Goal: Information Seeking & Learning: Learn about a topic

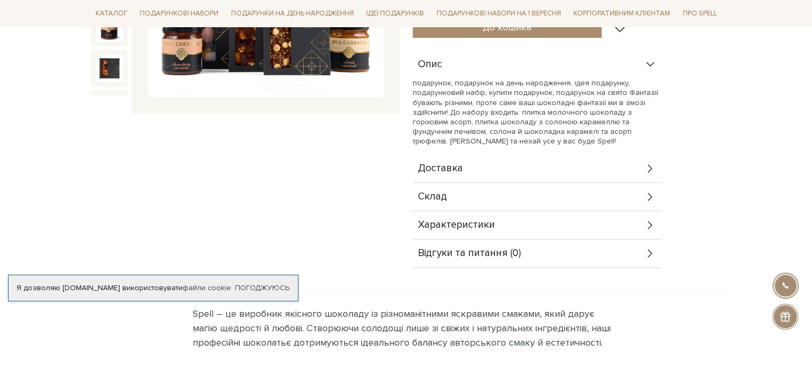
scroll to position [320, 0]
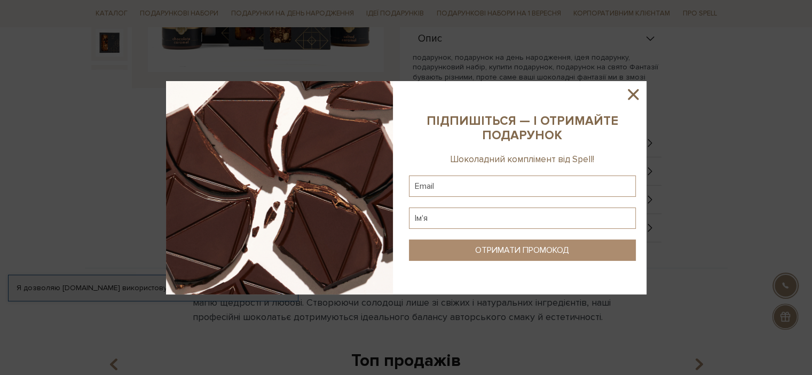
click at [629, 97] on icon at bounding box center [633, 94] width 18 height 18
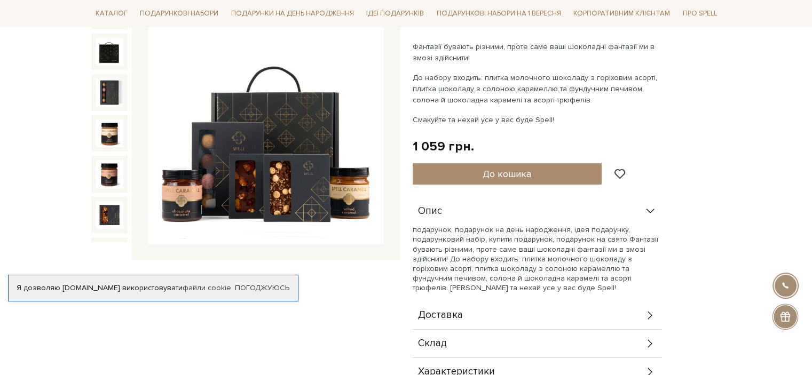
scroll to position [160, 0]
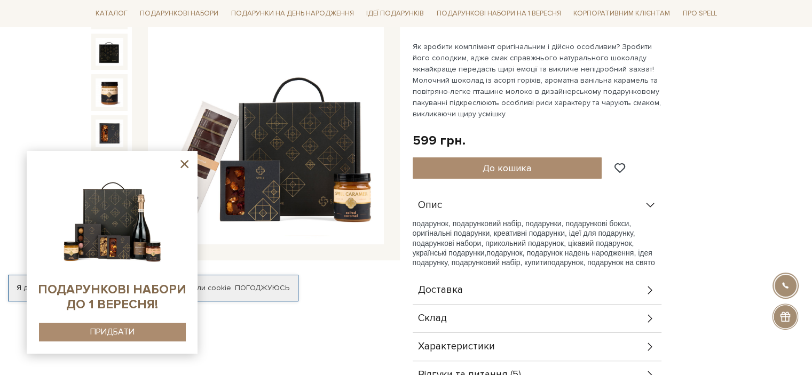
scroll to position [267, 0]
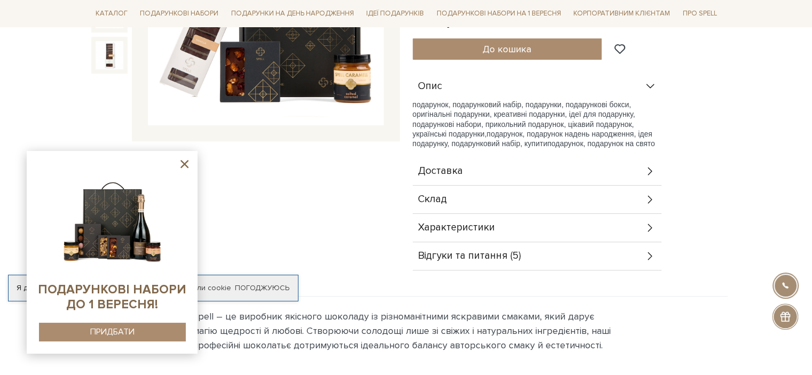
click at [488, 251] on span "Відгуки та питання (5)" at bounding box center [469, 256] width 103 height 10
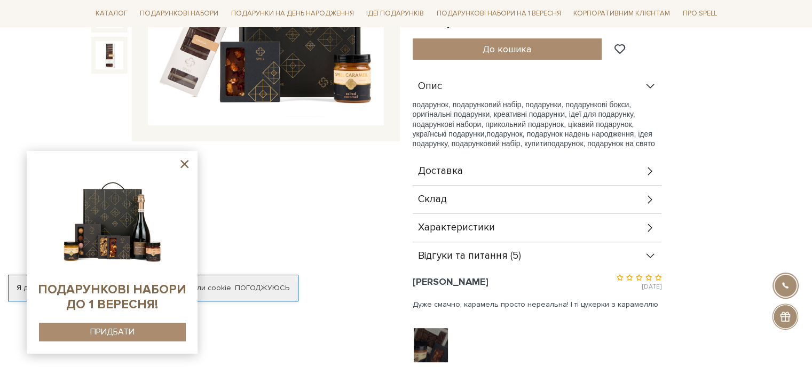
click at [466, 229] on span "Характеристики" at bounding box center [456, 228] width 77 height 10
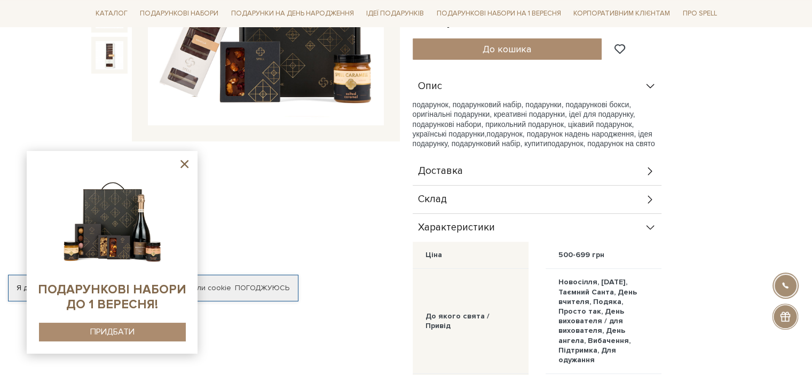
click at [440, 189] on div "Склад" at bounding box center [537, 200] width 249 height 28
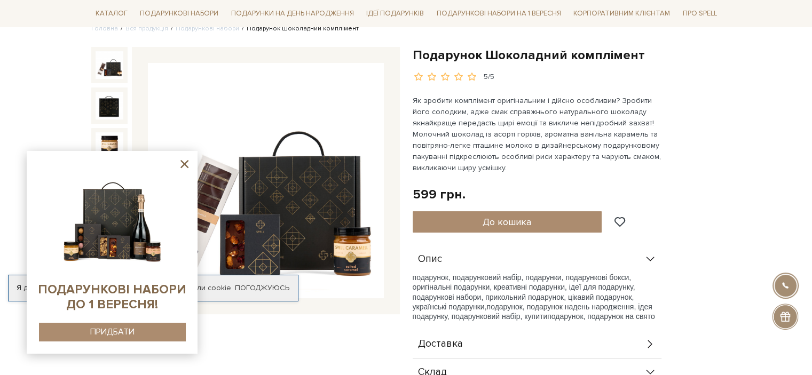
scroll to position [53, 0]
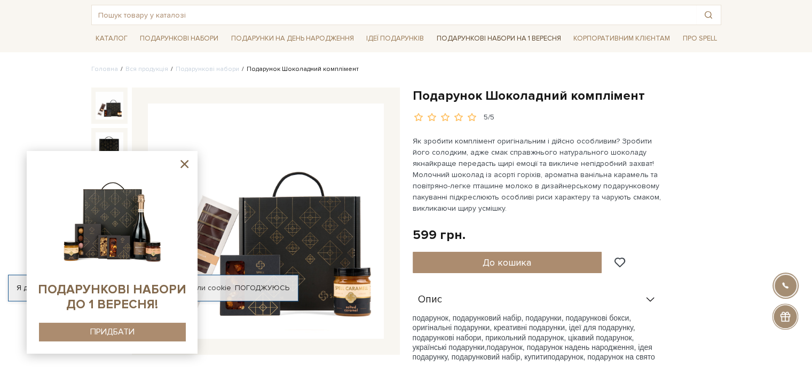
click at [502, 37] on link "Подарункові набори на 1 Вересня" at bounding box center [498, 38] width 133 height 18
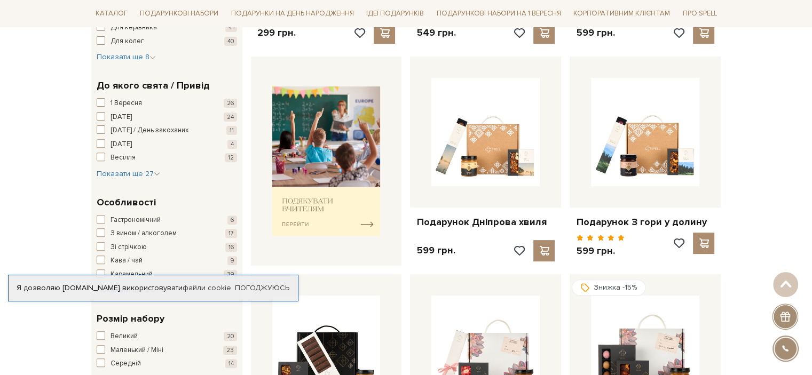
scroll to position [374, 0]
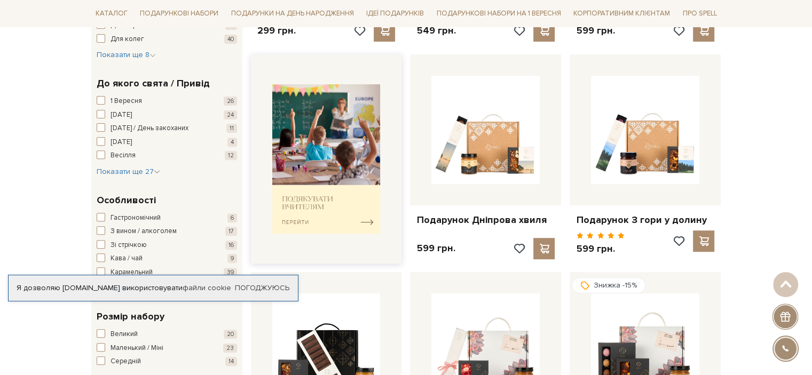
click at [345, 162] on img at bounding box center [326, 159] width 108 height 150
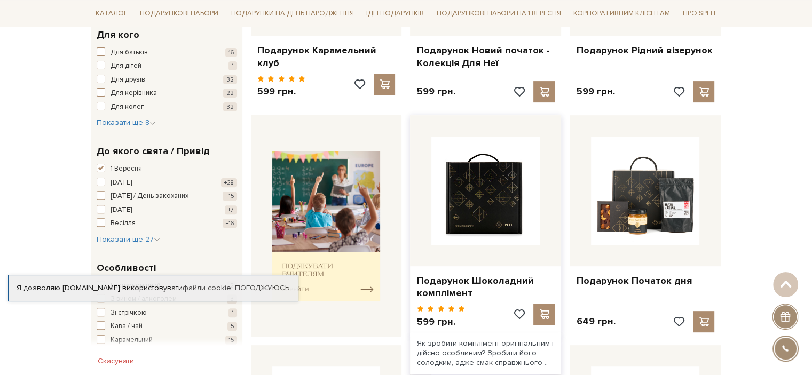
scroll to position [213, 0]
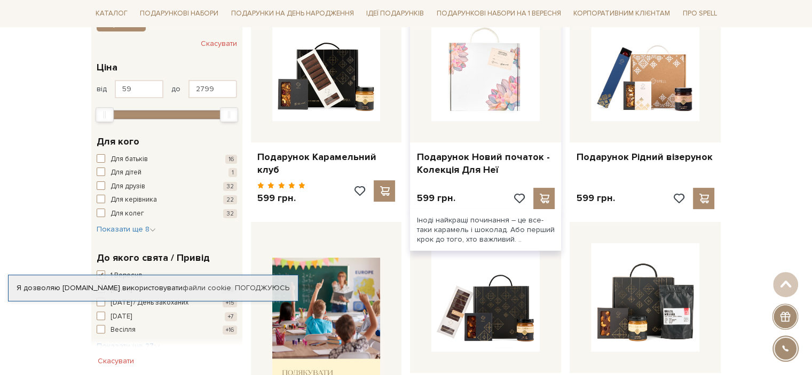
click at [486, 90] on img at bounding box center [485, 67] width 108 height 108
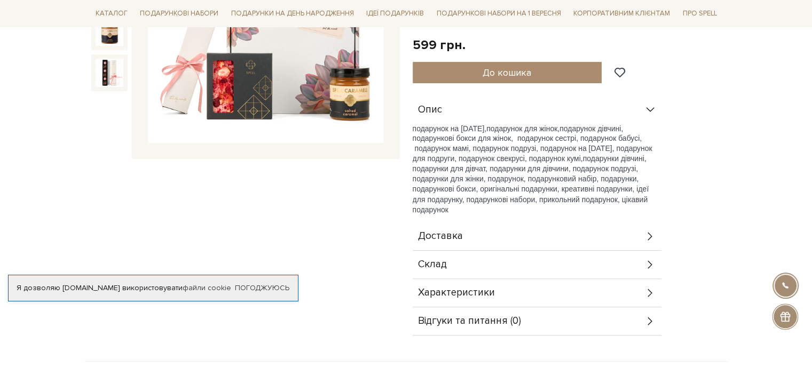
scroll to position [320, 0]
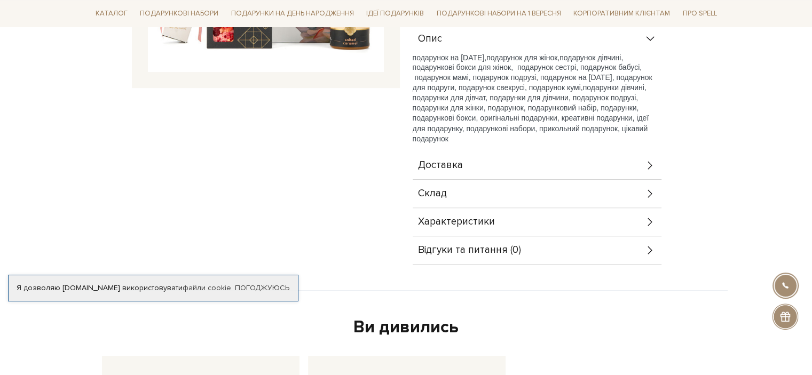
click at [444, 189] on span "Склад" at bounding box center [432, 194] width 29 height 10
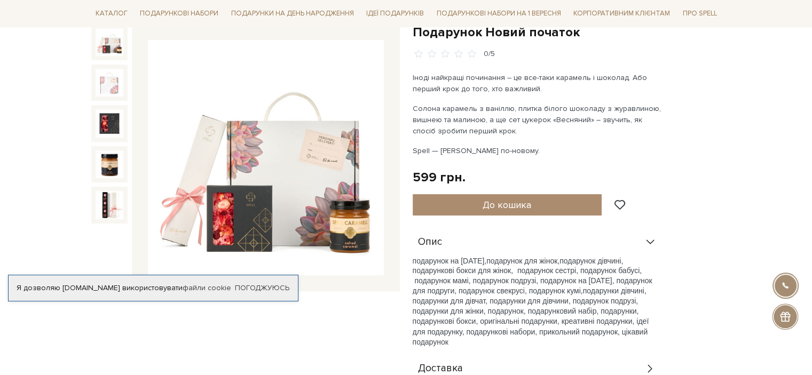
scroll to position [107, 0]
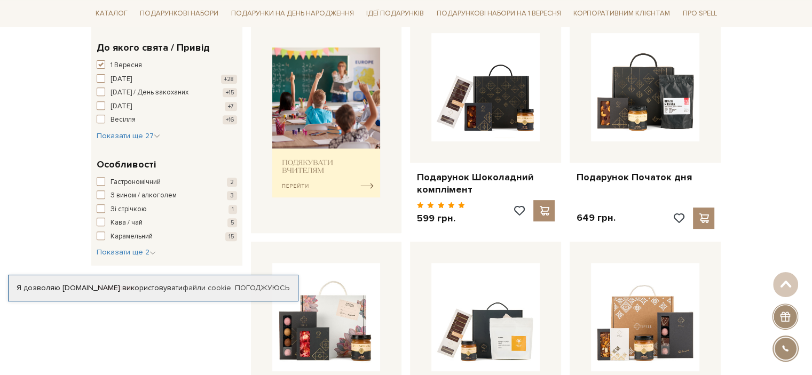
scroll to position [420, 0]
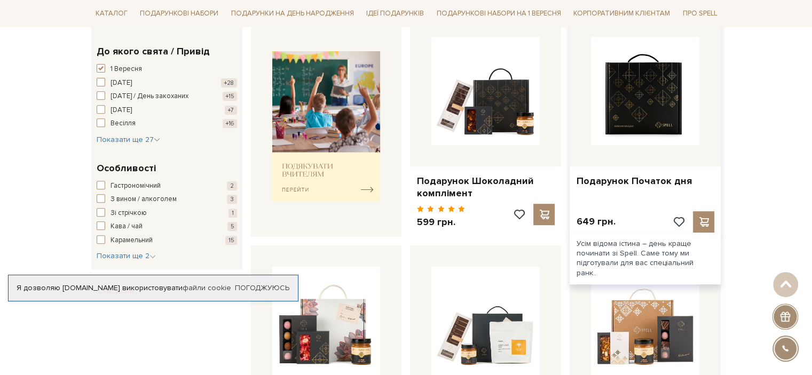
click at [652, 97] on img at bounding box center [645, 91] width 108 height 108
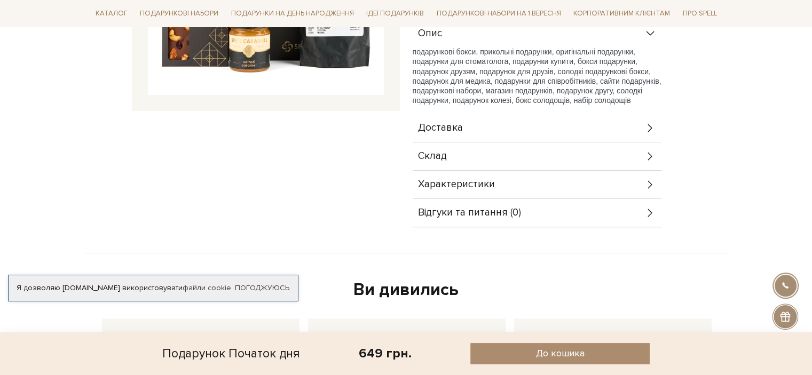
scroll to position [320, 0]
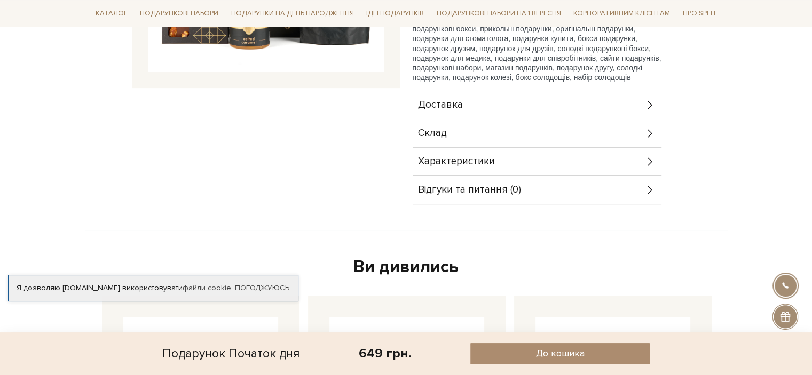
click at [462, 159] on span "Характеристики" at bounding box center [456, 162] width 77 height 10
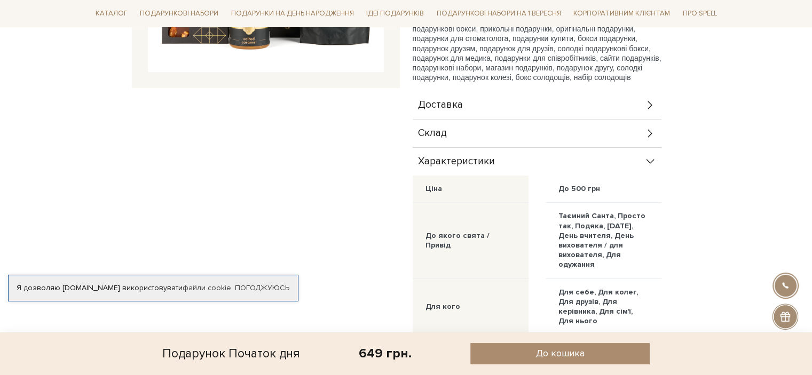
click at [453, 128] on div "Склад" at bounding box center [537, 134] width 249 height 28
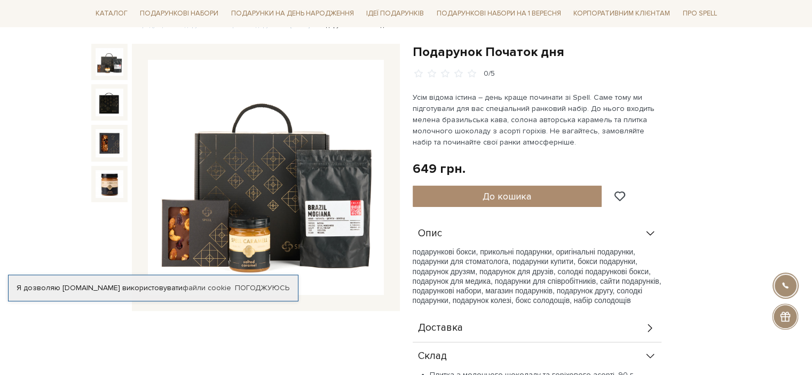
scroll to position [53, 0]
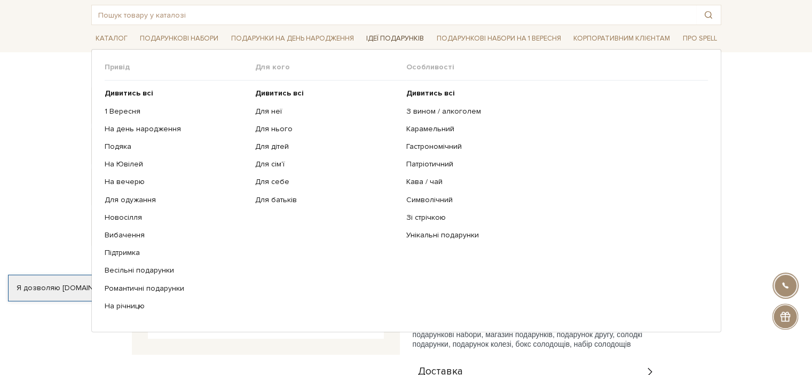
click at [397, 40] on link "Ідеї подарунків" at bounding box center [395, 38] width 66 height 17
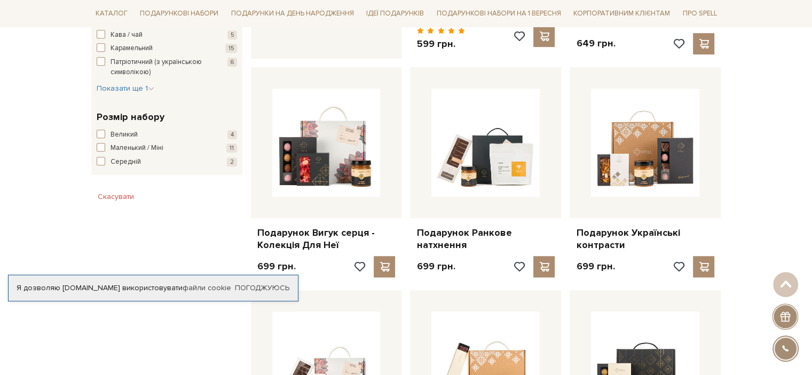
scroll to position [587, 0]
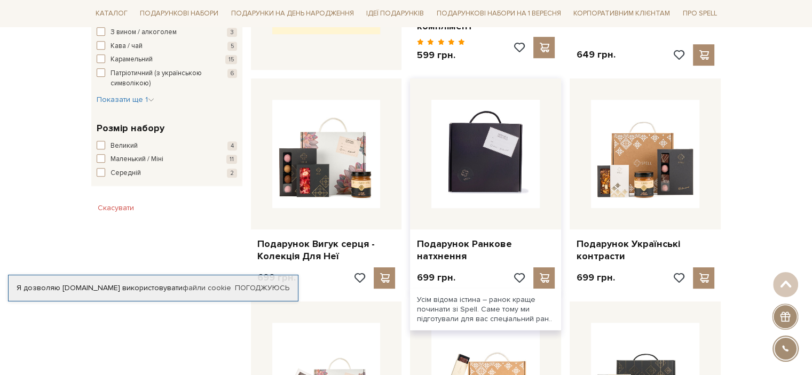
click at [498, 170] on img at bounding box center [485, 154] width 108 height 108
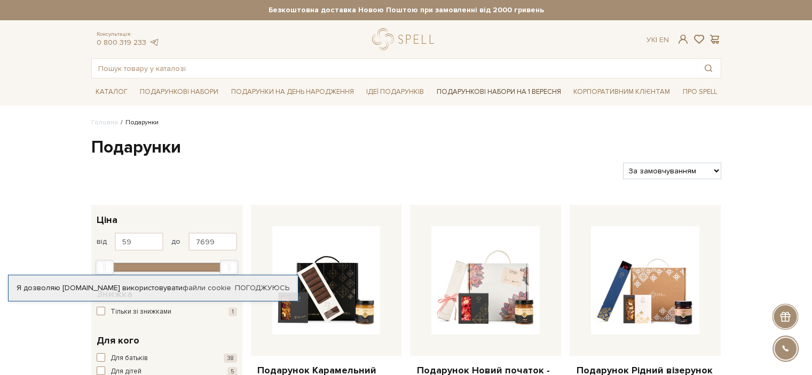
click at [520, 92] on link "Подарункові набори на 1 Вересня" at bounding box center [498, 92] width 133 height 18
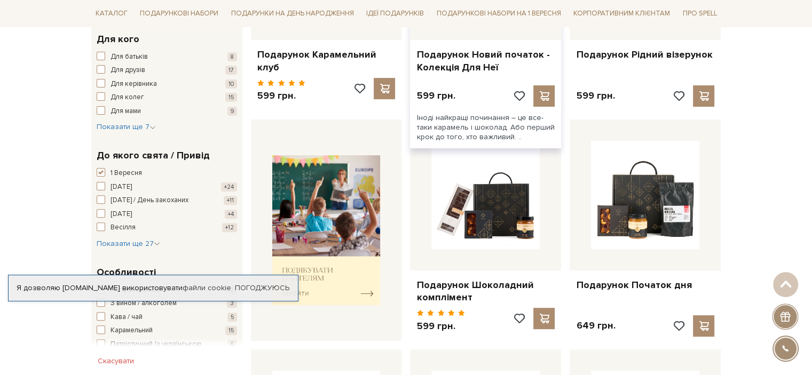
scroll to position [320, 0]
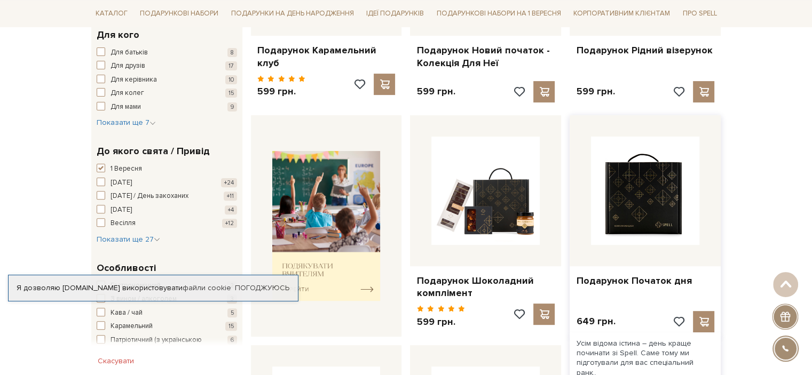
click at [654, 191] on img at bounding box center [645, 191] width 108 height 108
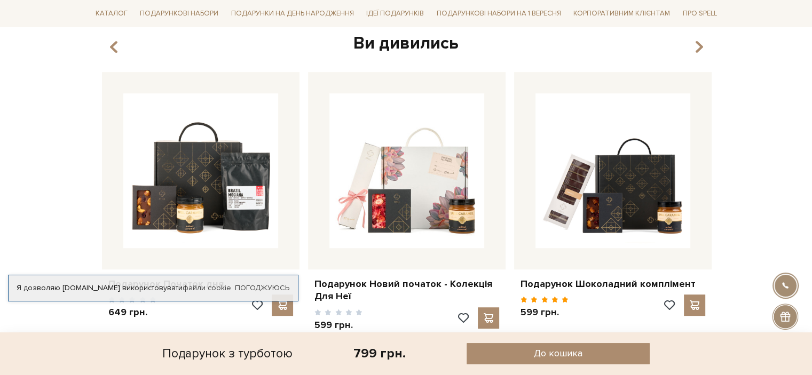
scroll to position [694, 0]
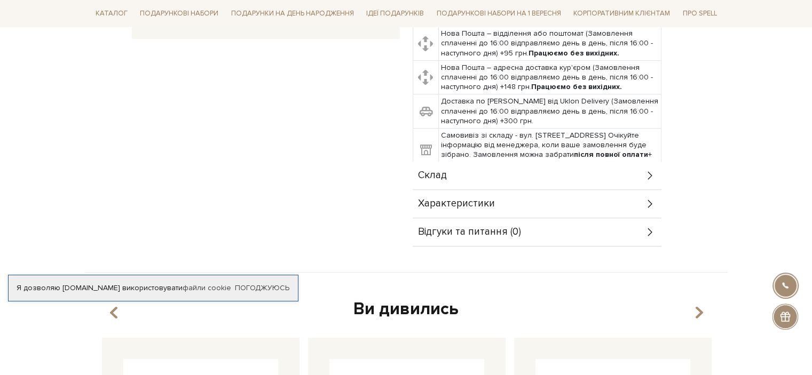
scroll to position [427, 0]
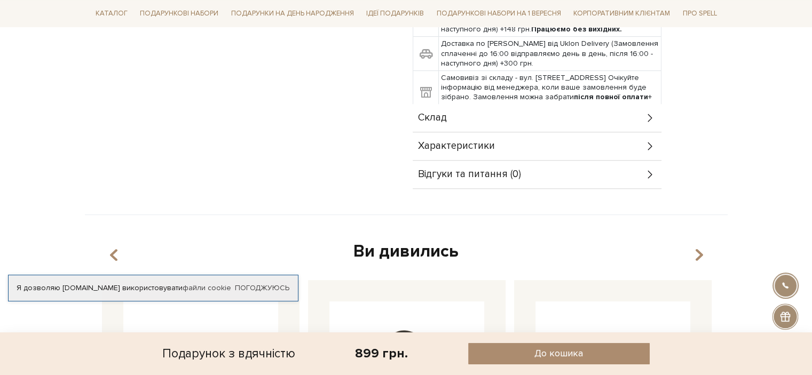
click at [433, 119] on span "Склад" at bounding box center [432, 118] width 29 height 10
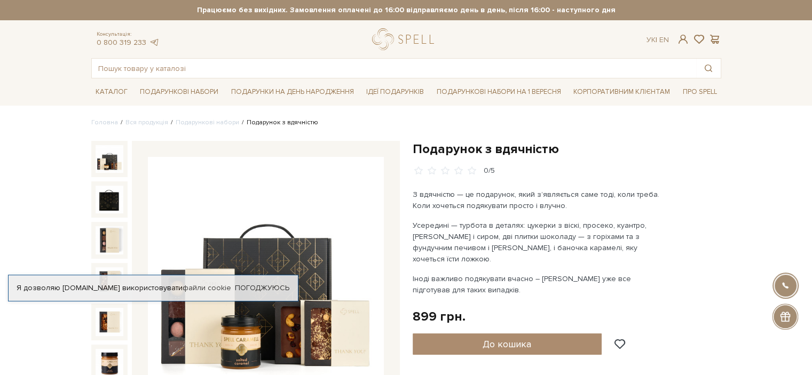
scroll to position [0, 0]
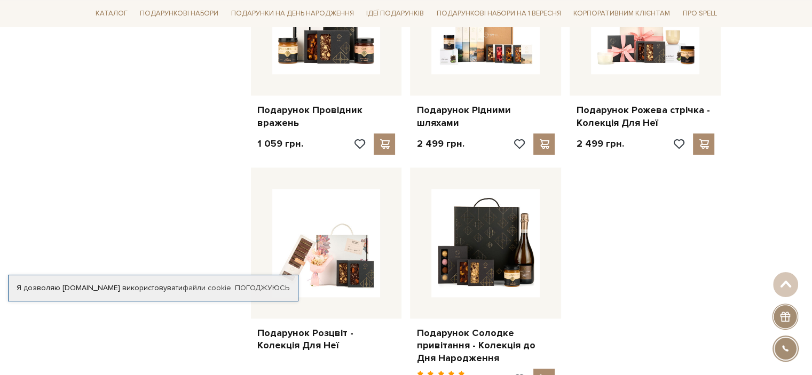
scroll to position [1228, 0]
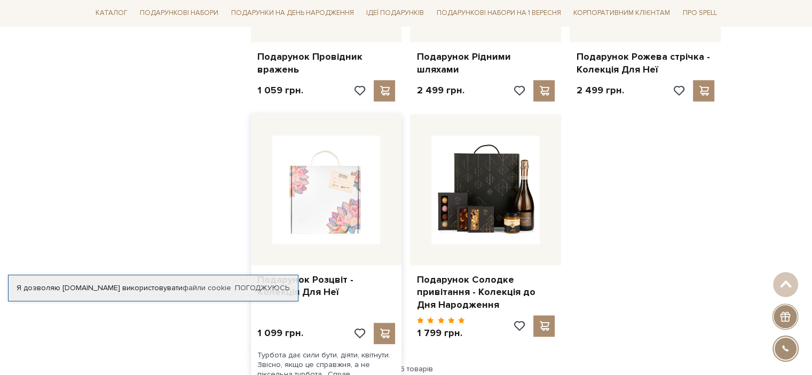
click at [316, 193] on img at bounding box center [326, 190] width 108 height 108
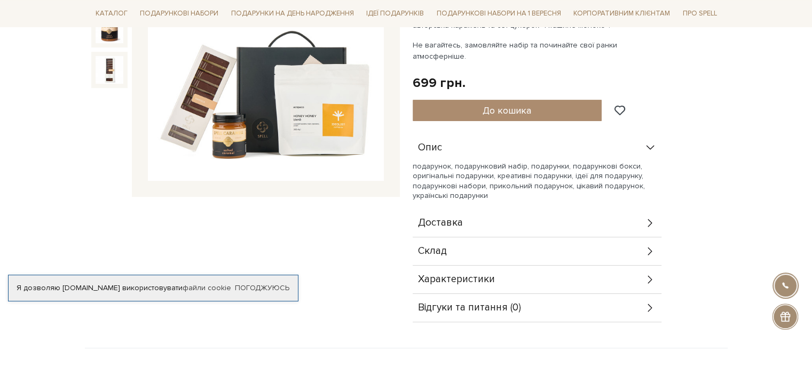
scroll to position [213, 0]
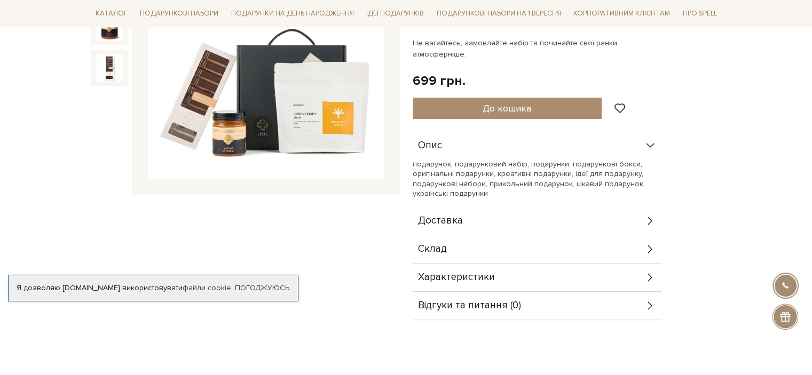
click at [446, 235] on div "Склад" at bounding box center [537, 249] width 249 height 28
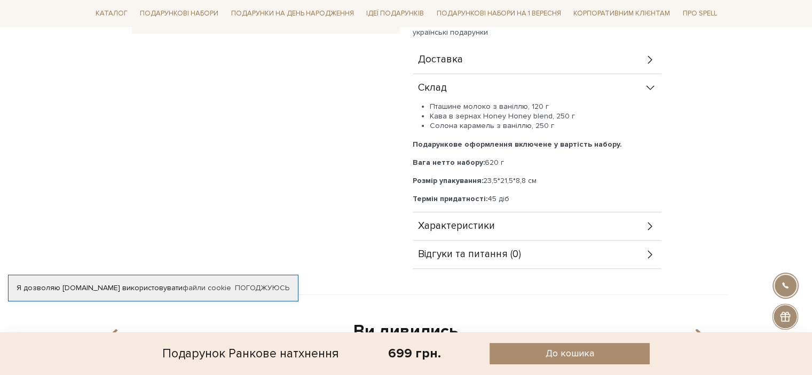
scroll to position [427, 0]
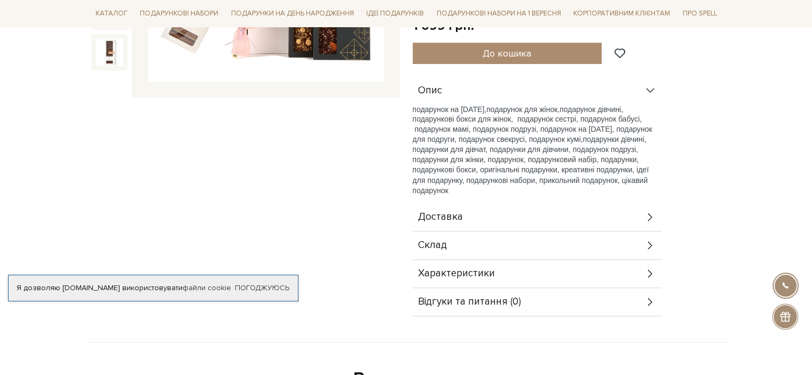
scroll to position [320, 0]
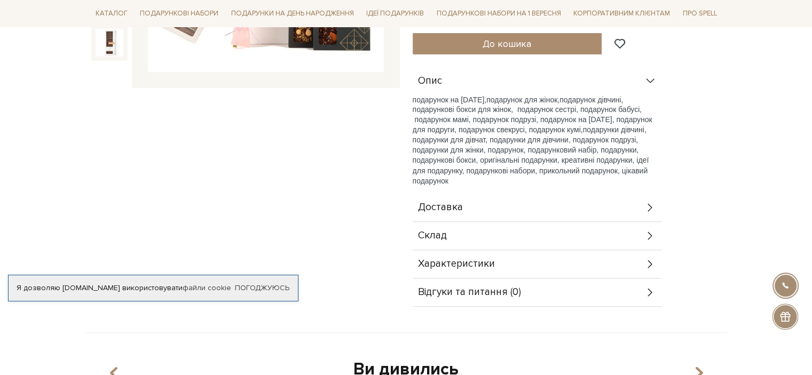
click at [474, 240] on div "Склад" at bounding box center [537, 236] width 249 height 28
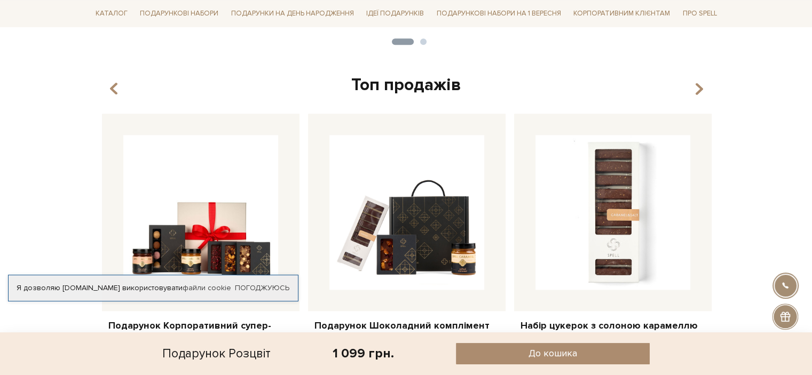
scroll to position [1281, 0]
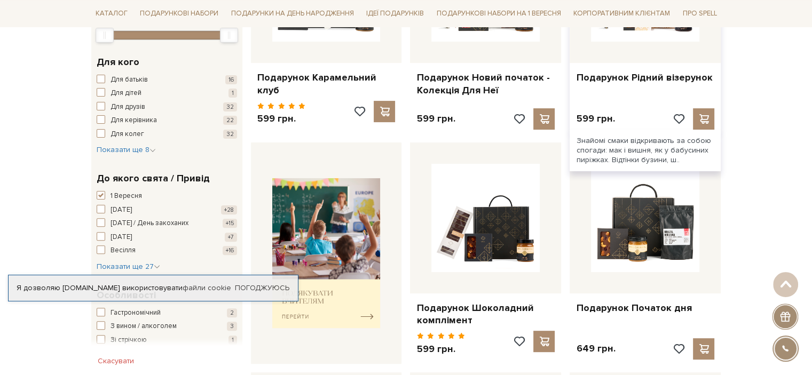
scroll to position [320, 0]
